Goal: Task Accomplishment & Management: Manage account settings

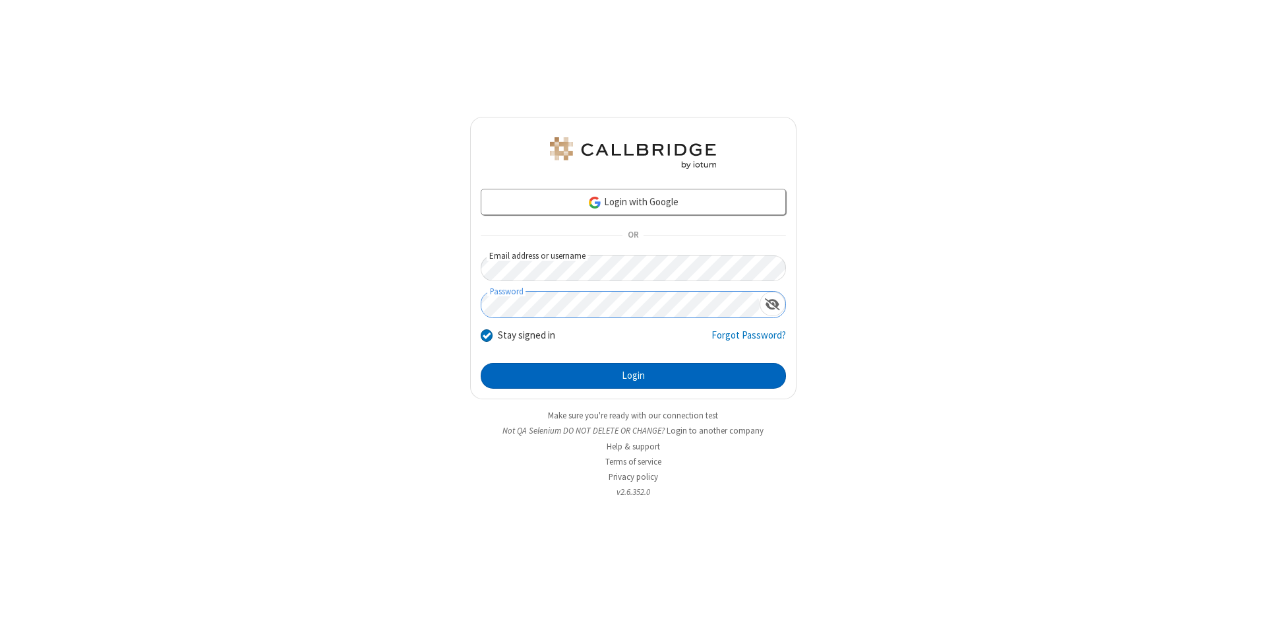
click at [633, 376] on button "Login" at bounding box center [633, 376] width 305 height 26
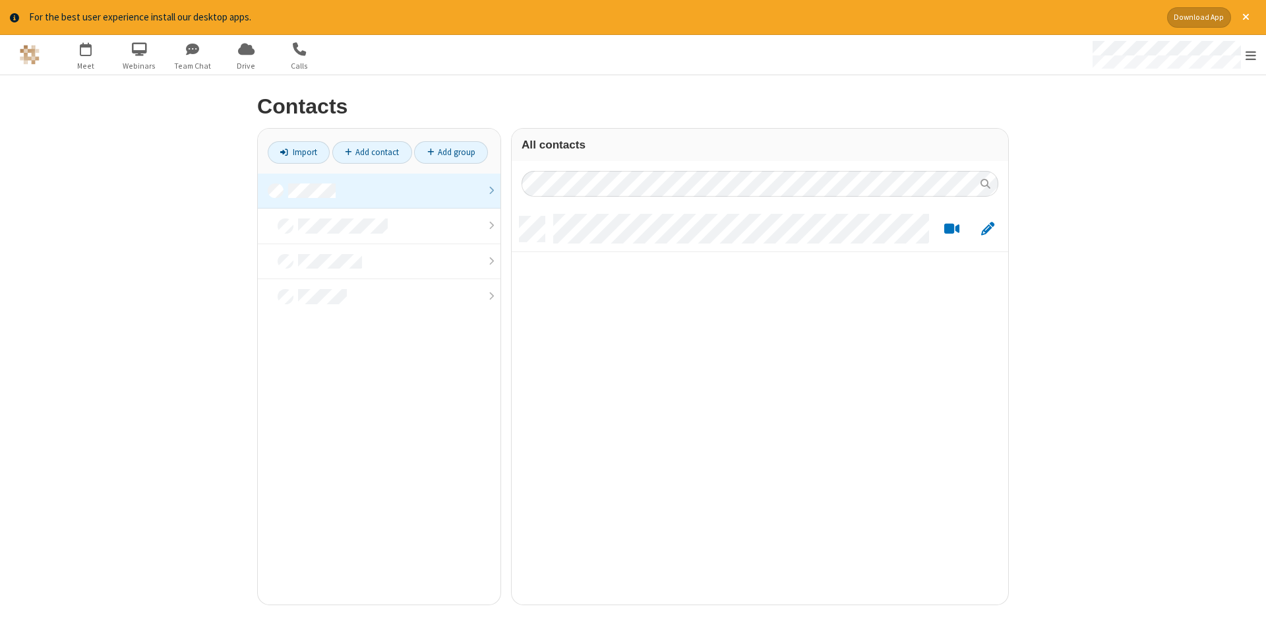
click at [379, 191] on link at bounding box center [379, 191] width 243 height 36
click at [372, 152] on link "Add contact" at bounding box center [372, 152] width 80 height 22
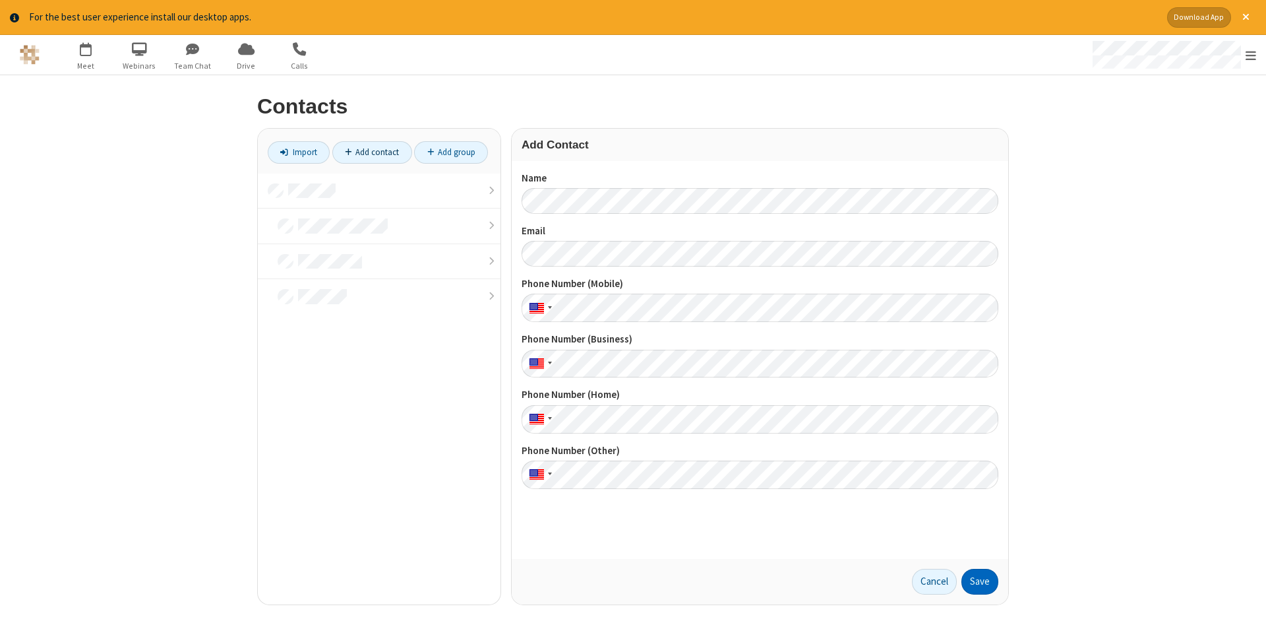
click at [980, 581] on button "Save" at bounding box center [979, 581] width 37 height 26
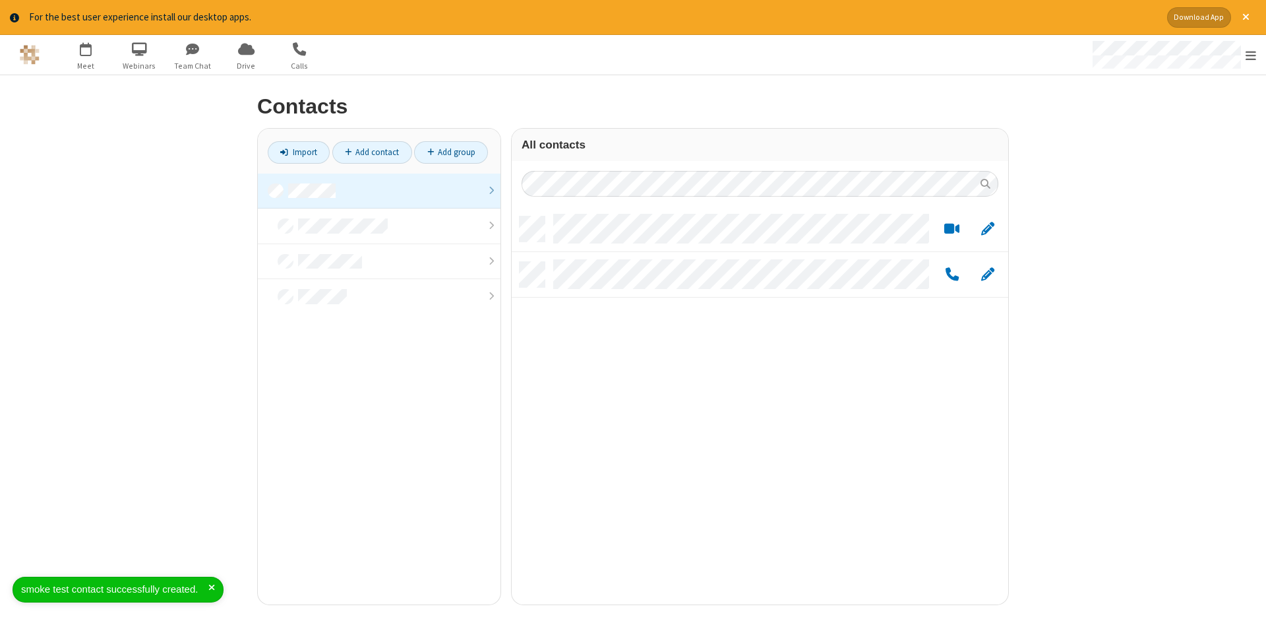
scroll to position [398, 497]
